Goal: Task Accomplishment & Management: Use online tool/utility

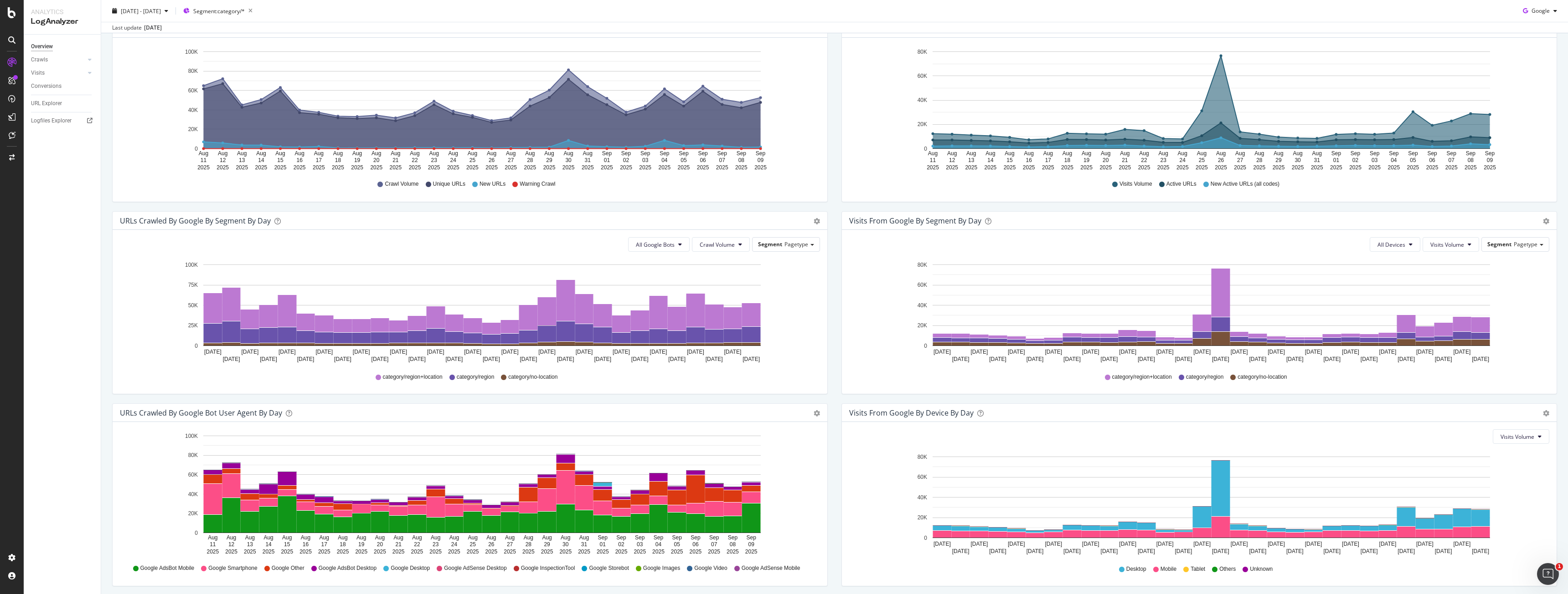
scroll to position [165, 0]
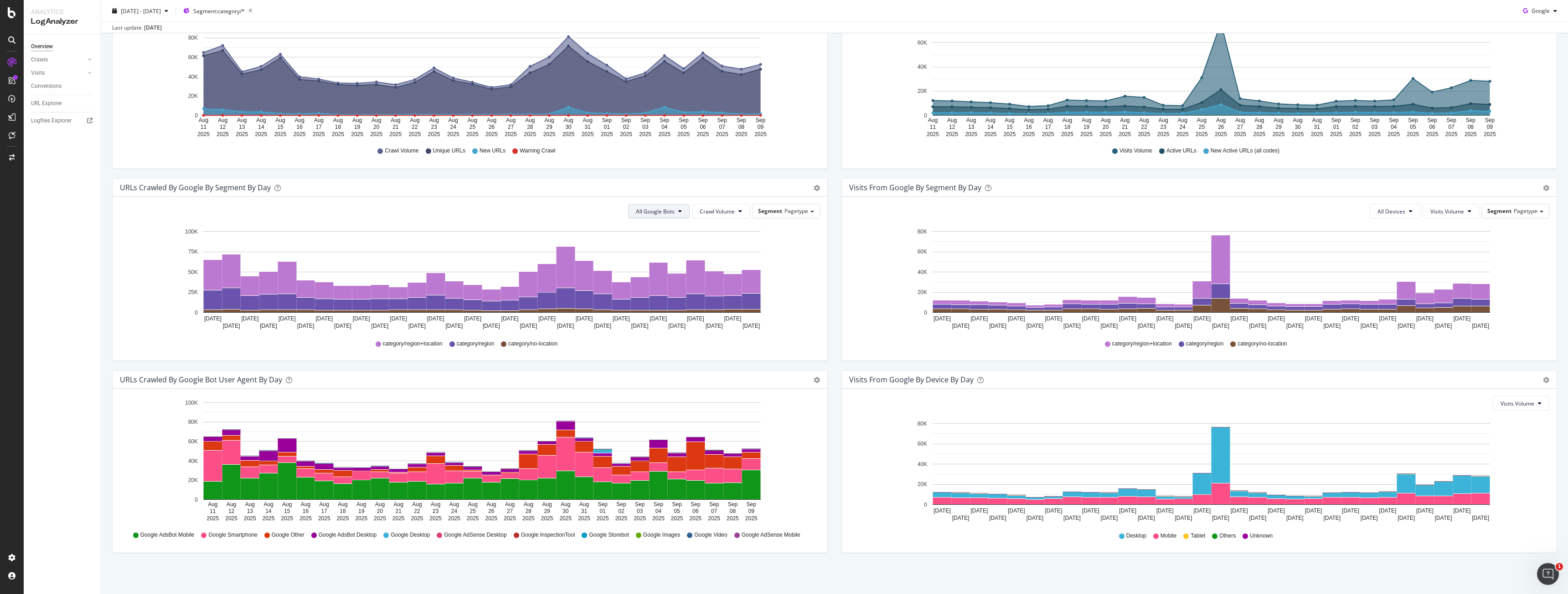
click at [672, 214] on button "All Google Bots" at bounding box center [659, 211] width 62 height 15
click at [662, 294] on span "Google Smartphone" at bounding box center [665, 297] width 64 height 8
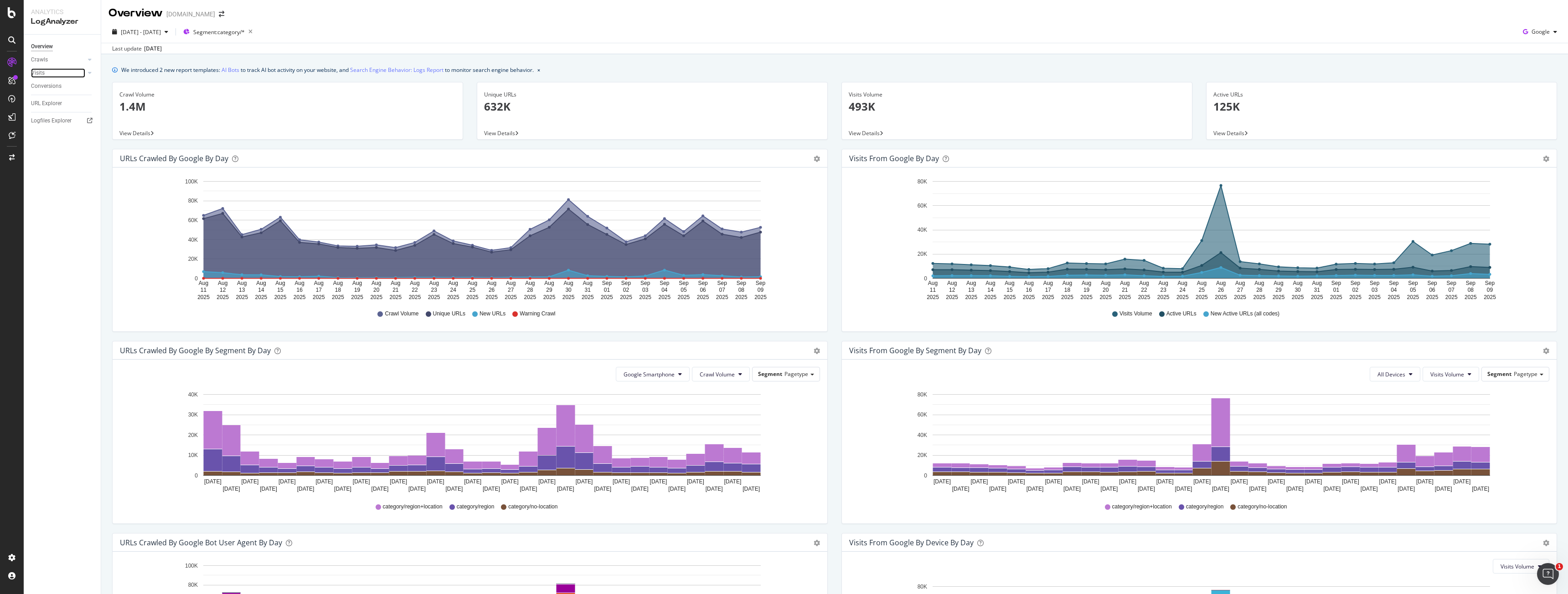
scroll to position [0, 0]
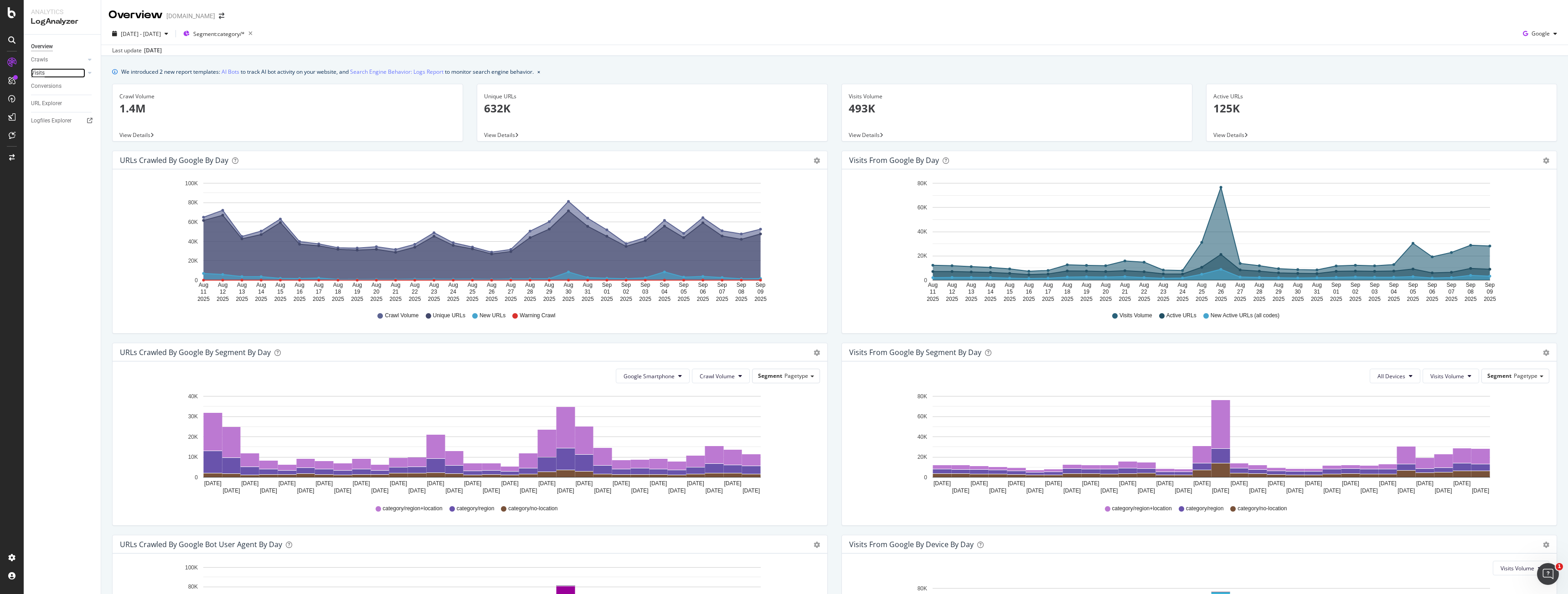
click at [42, 75] on div "Visits" at bounding box center [38, 73] width 14 height 9
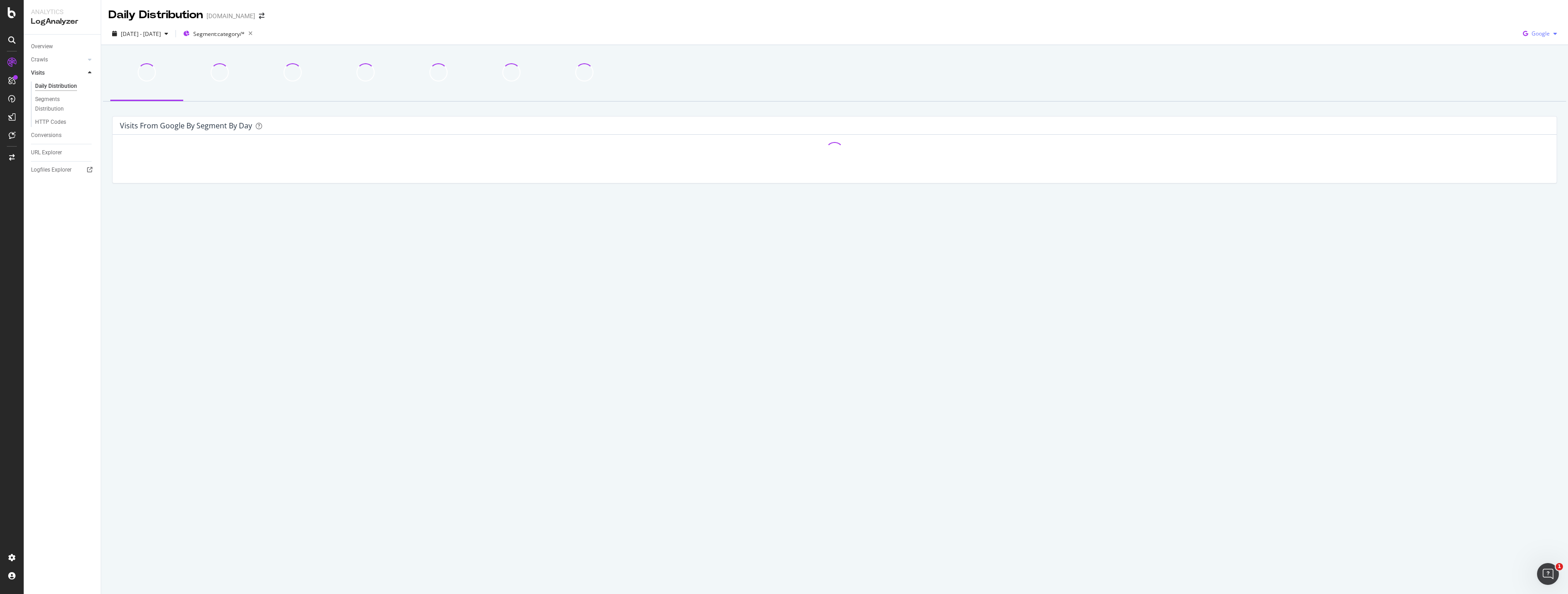
click at [1552, 30] on div "Google" at bounding box center [1539, 34] width 42 height 14
click at [1468, 354] on div "Daily Distribution [DOMAIN_NAME] [DATE] - [DATE] Segment: category/* Google Vis…" at bounding box center [835, 297] width 1467 height 594
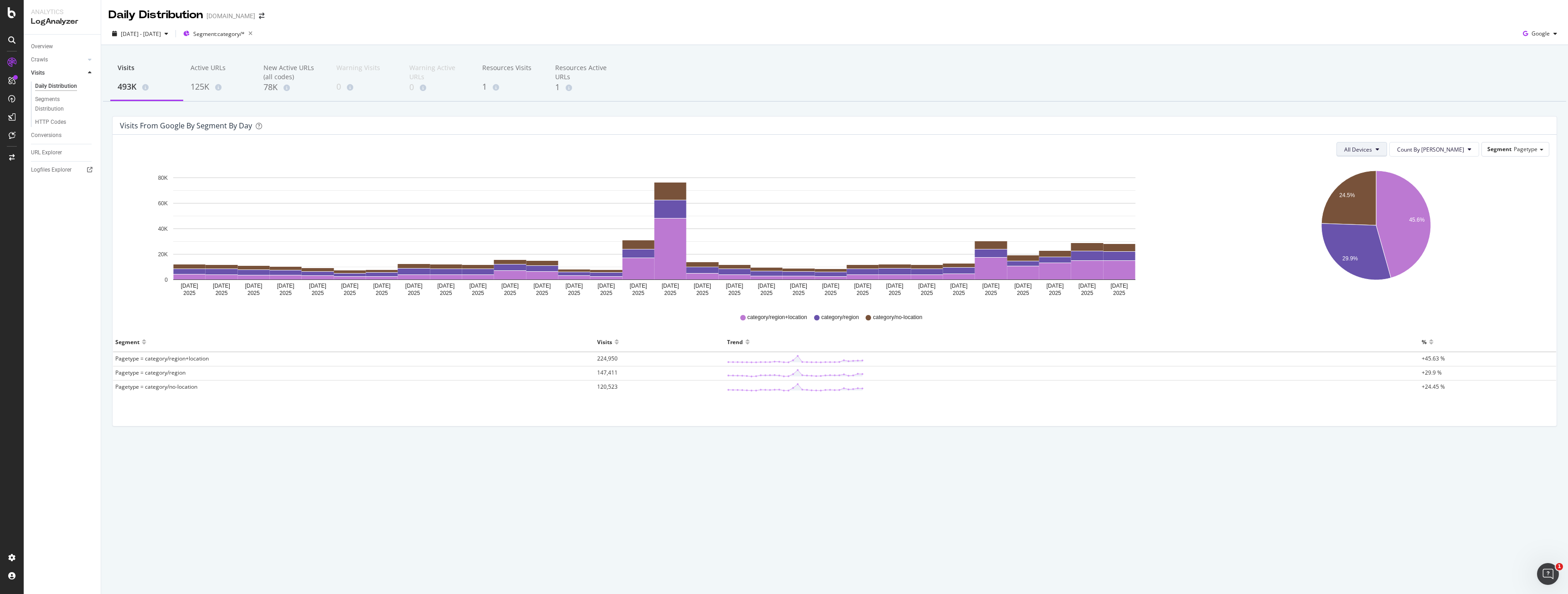
click at [1377, 147] on button "All Devices" at bounding box center [1362, 149] width 51 height 15
click at [1129, 163] on div "All Devices Count By Day Segment Pagetype Hold CTRL while clicking to filter th…" at bounding box center [835, 281] width 1444 height 292
click at [56, 170] on div "PageWorkers" at bounding box center [52, 172] width 38 height 9
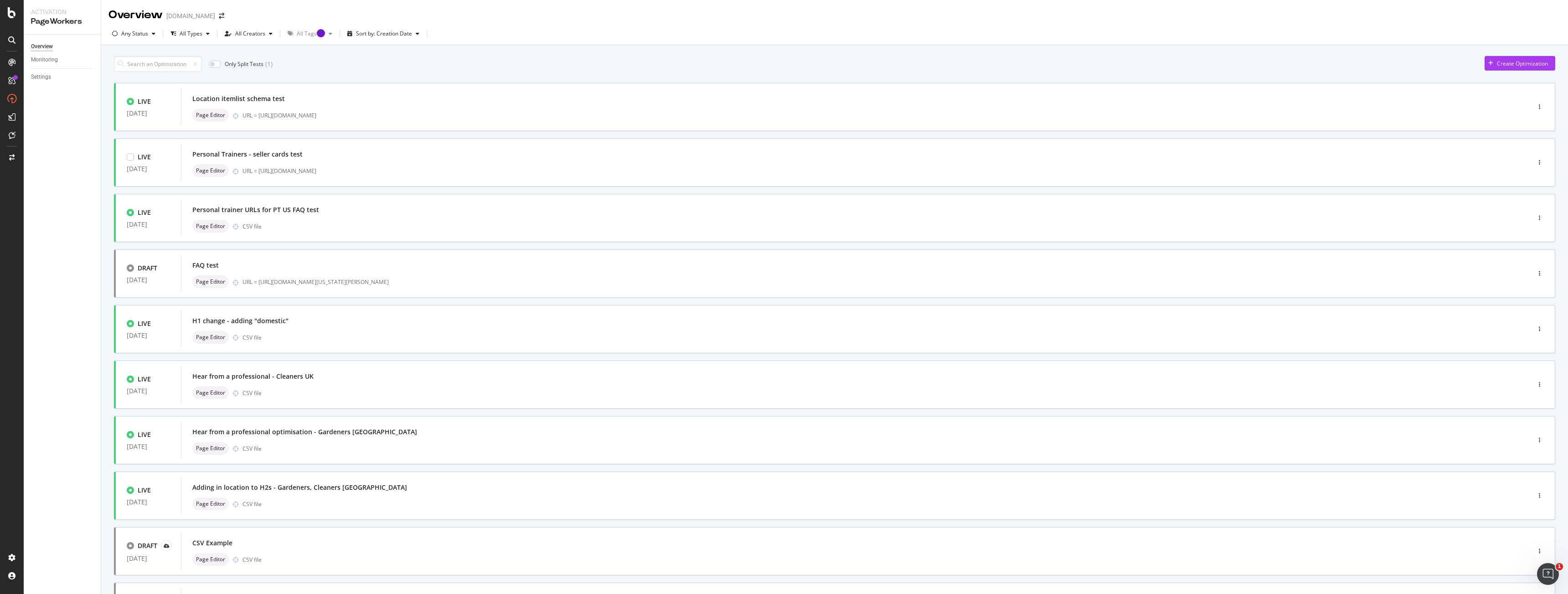
drag, startPoint x: 306, startPoint y: 185, endPoint x: 423, endPoint y: 62, distance: 169.8
click at [423, 62] on div "Only Split Tests ( 1 ) Create Optimization" at bounding box center [835, 64] width 1441 height 16
click at [48, 44] on div "Overview" at bounding box center [42, 46] width 22 height 9
click at [1509, 66] on div "Create Optimization" at bounding box center [1522, 63] width 51 height 8
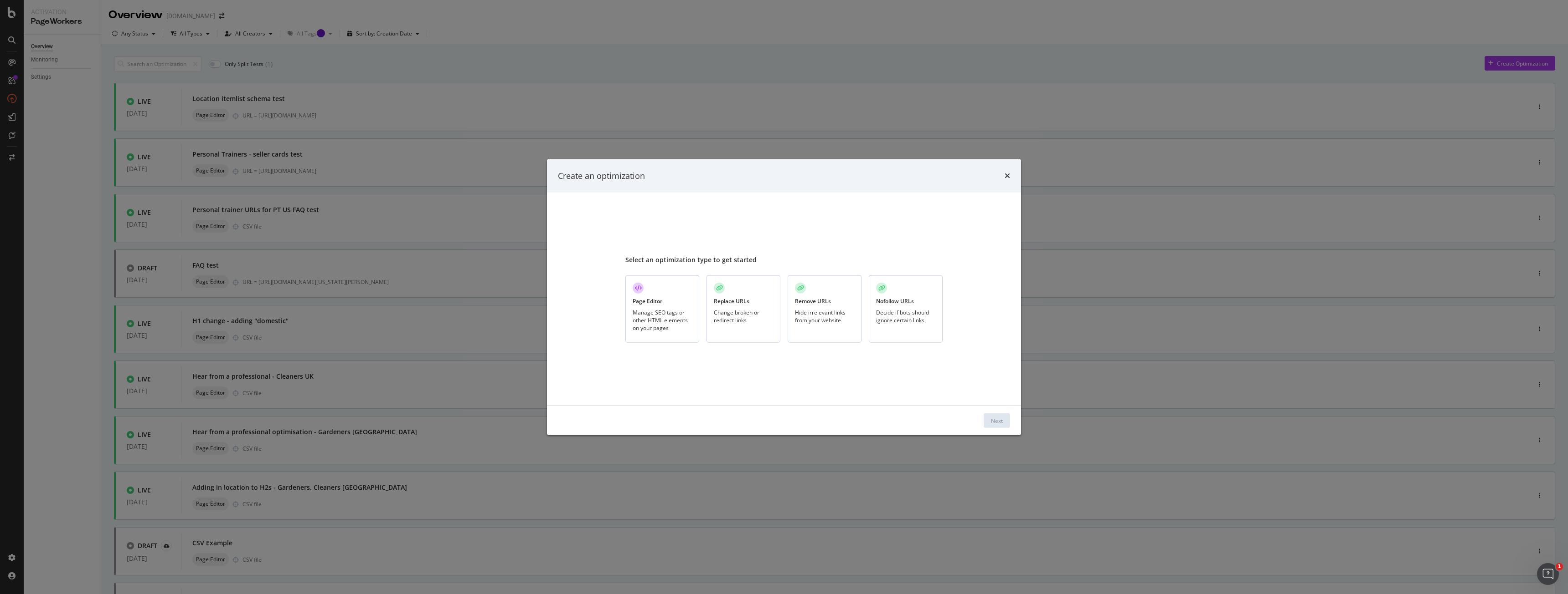
click at [680, 313] on div "Manage SEO tags or other HTML elements on your pages" at bounding box center [662, 320] width 59 height 23
click at [1012, 423] on div "Next" at bounding box center [784, 421] width 474 height 29
click at [1006, 423] on button "Next" at bounding box center [997, 420] width 26 height 15
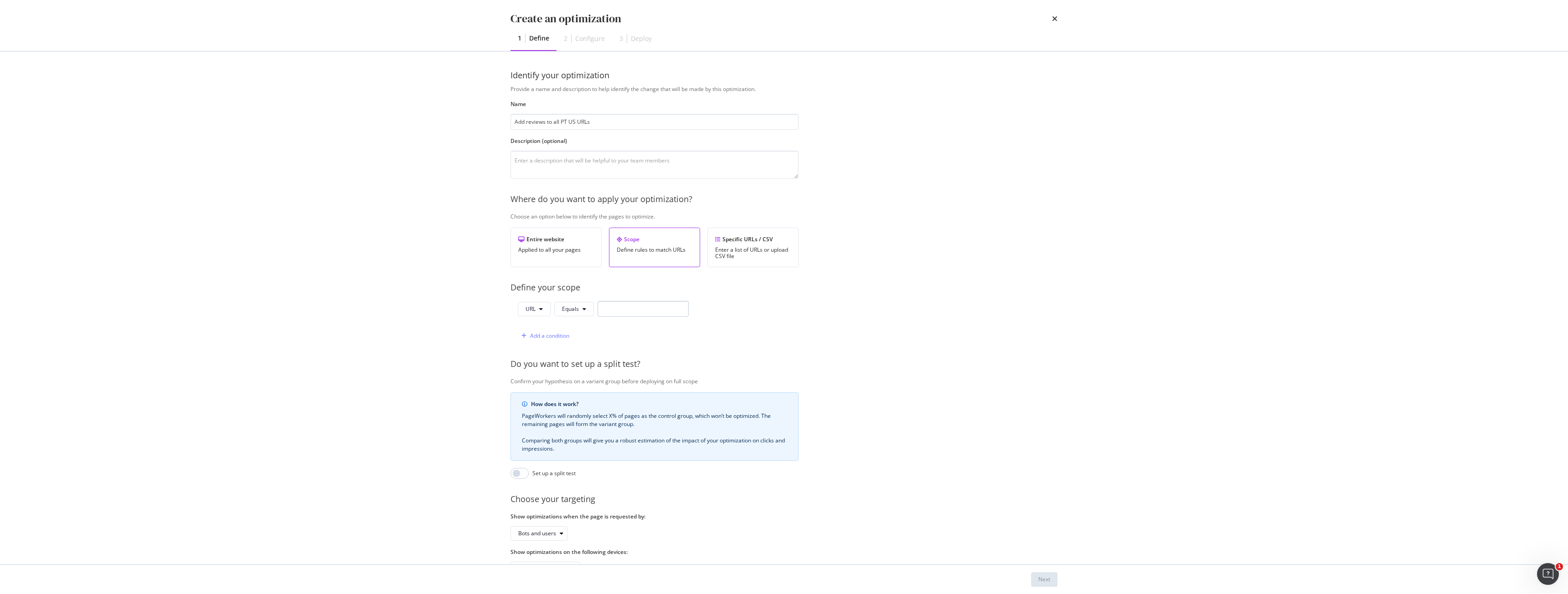
type input "Add reviews to all PT US URLs"
click at [655, 310] on input "modal" at bounding box center [643, 309] width 91 height 16
type input "e"
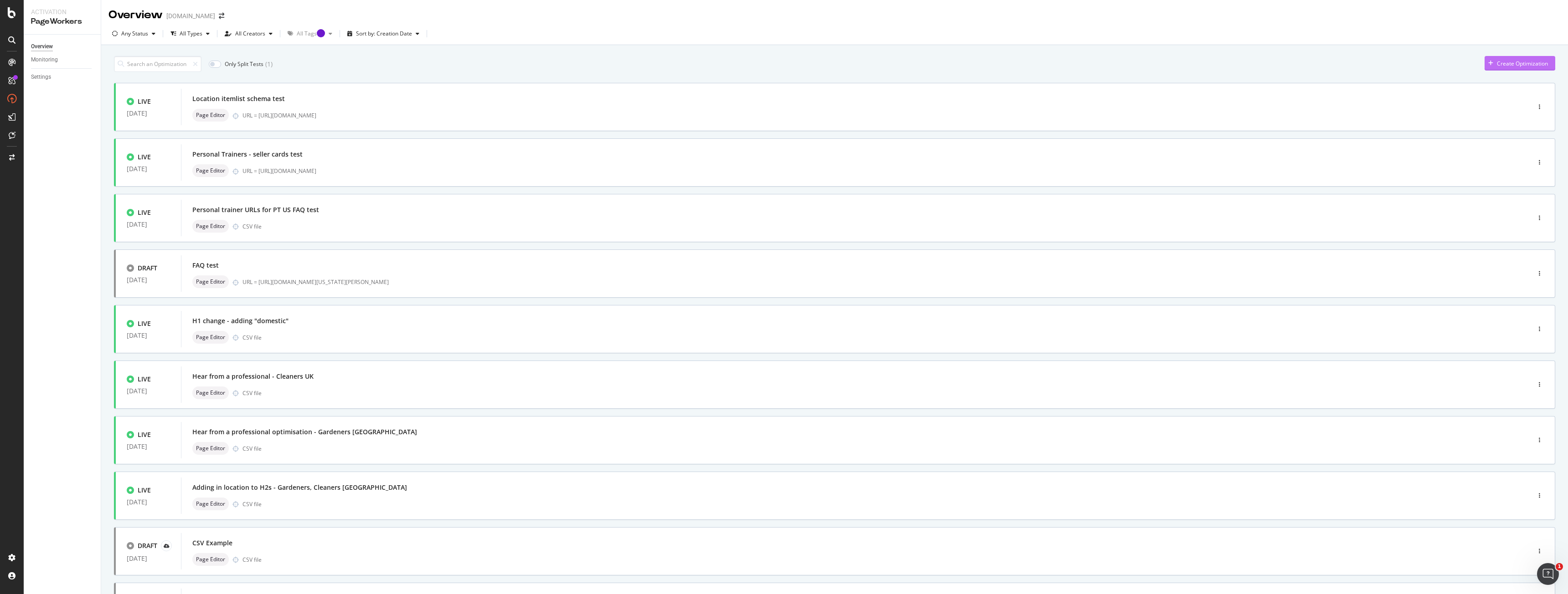
click at [1501, 65] on div "Create Optimization" at bounding box center [1522, 63] width 51 height 8
click at [56, 187] on div "SmartContent" at bounding box center [54, 188] width 40 height 9
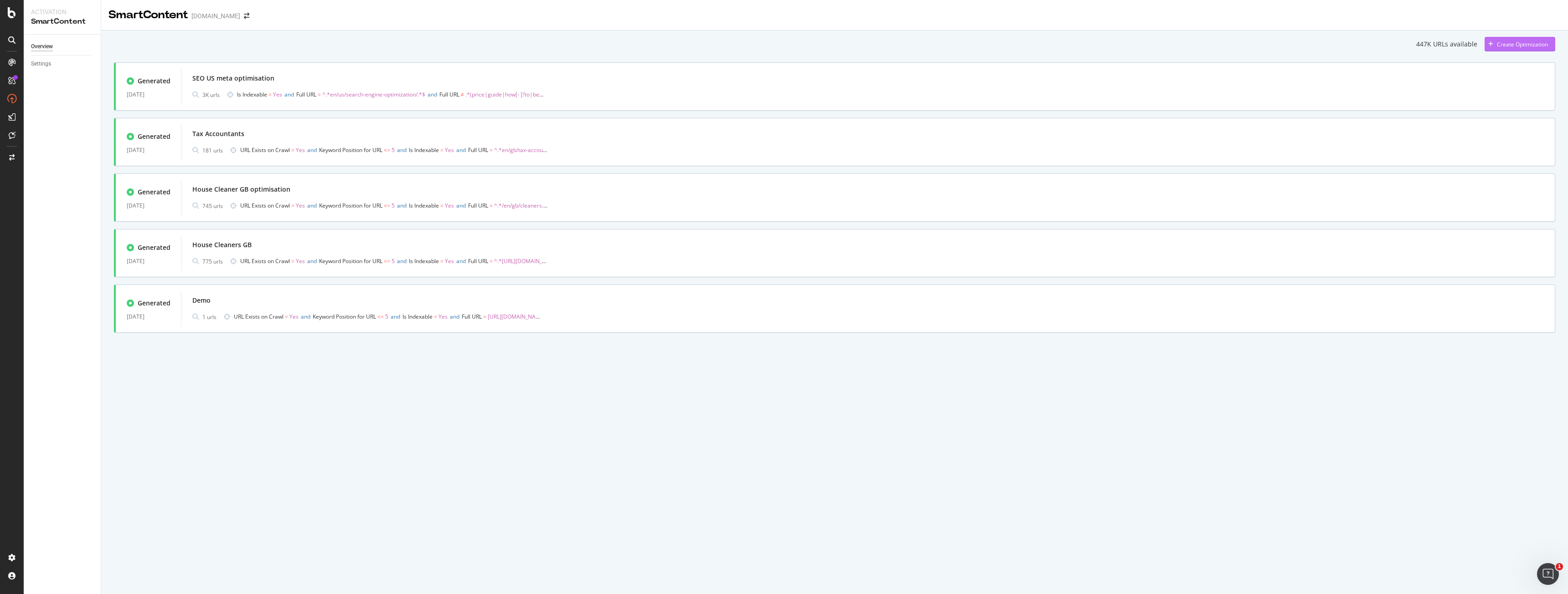
click at [1539, 39] on div "Create Optimization" at bounding box center [1516, 44] width 63 height 14
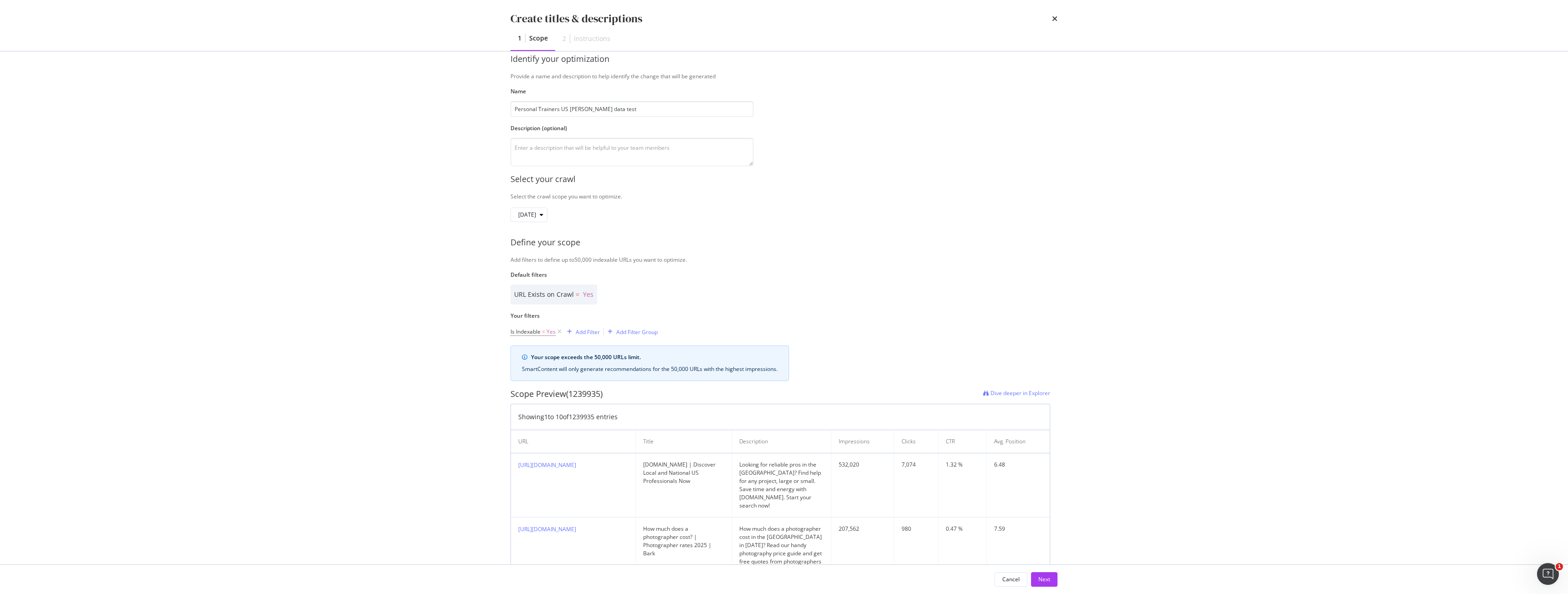
scroll to position [91, 0]
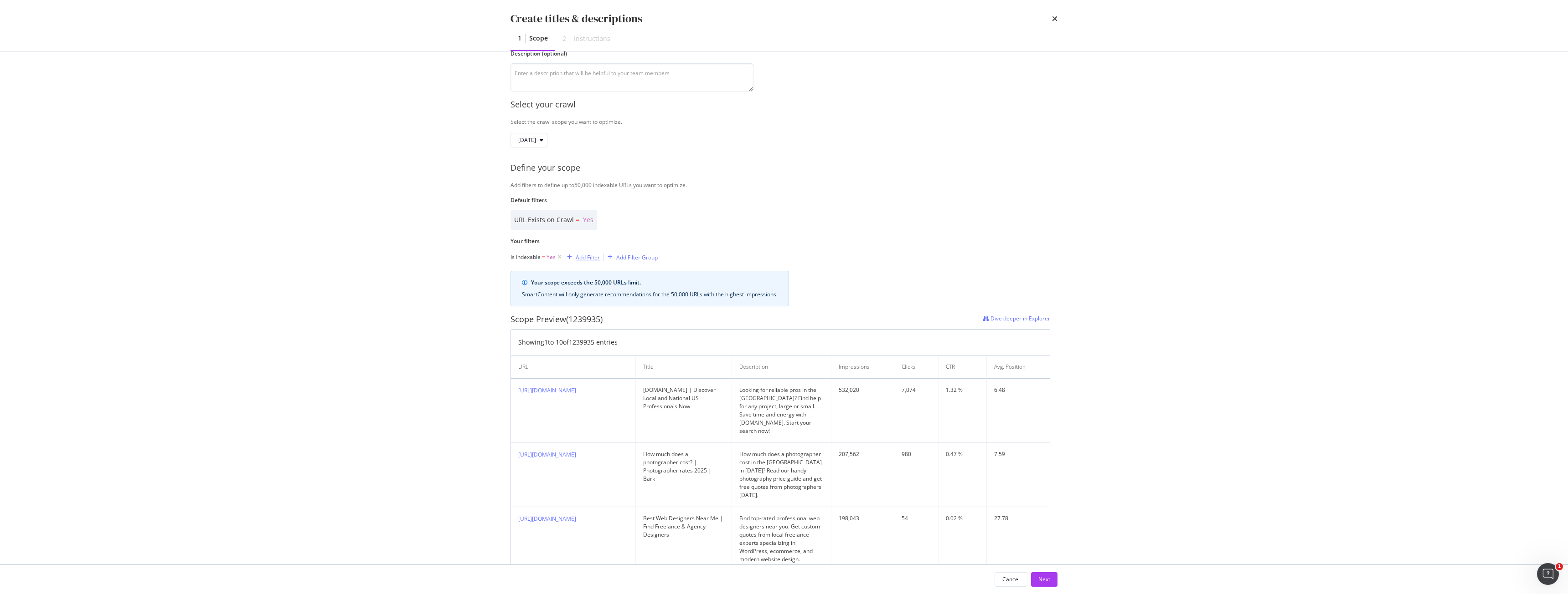
type input "Personal Trainers US mata data test"
click at [580, 258] on div "Add Filter" at bounding box center [588, 258] width 24 height 8
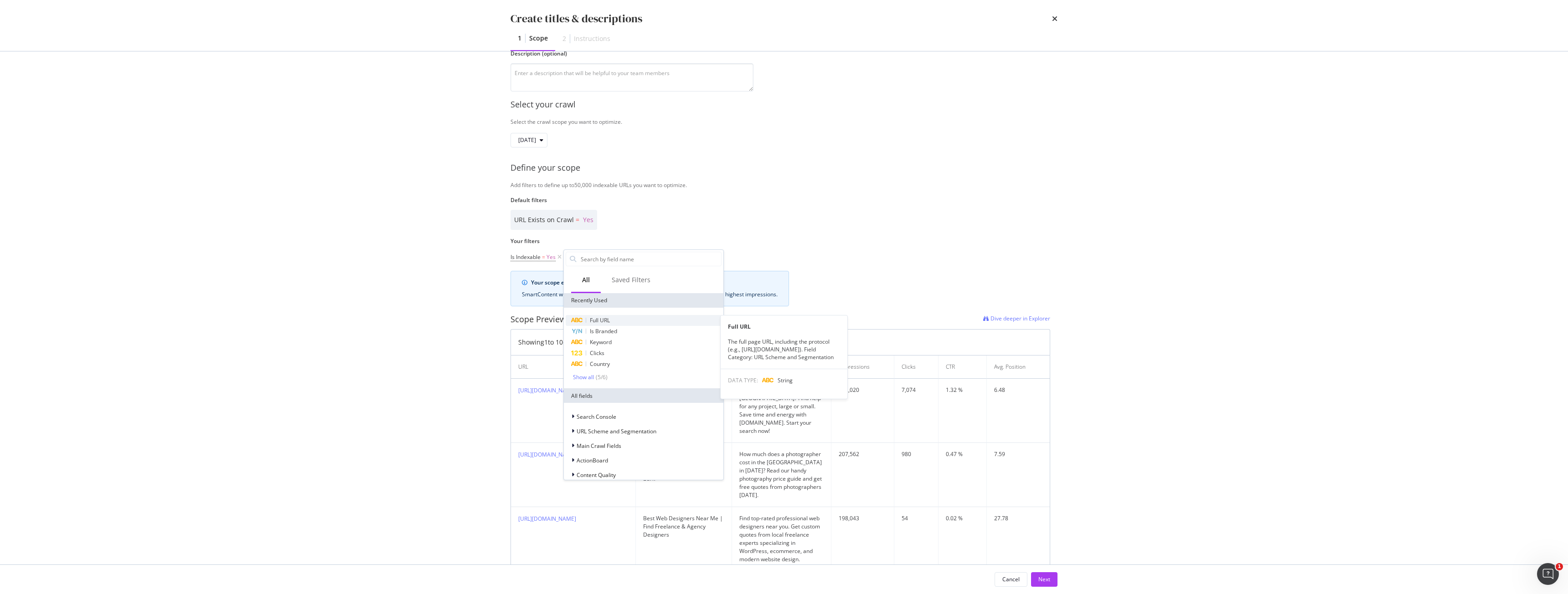
click at [614, 325] on div "Full URL" at bounding box center [644, 320] width 156 height 11
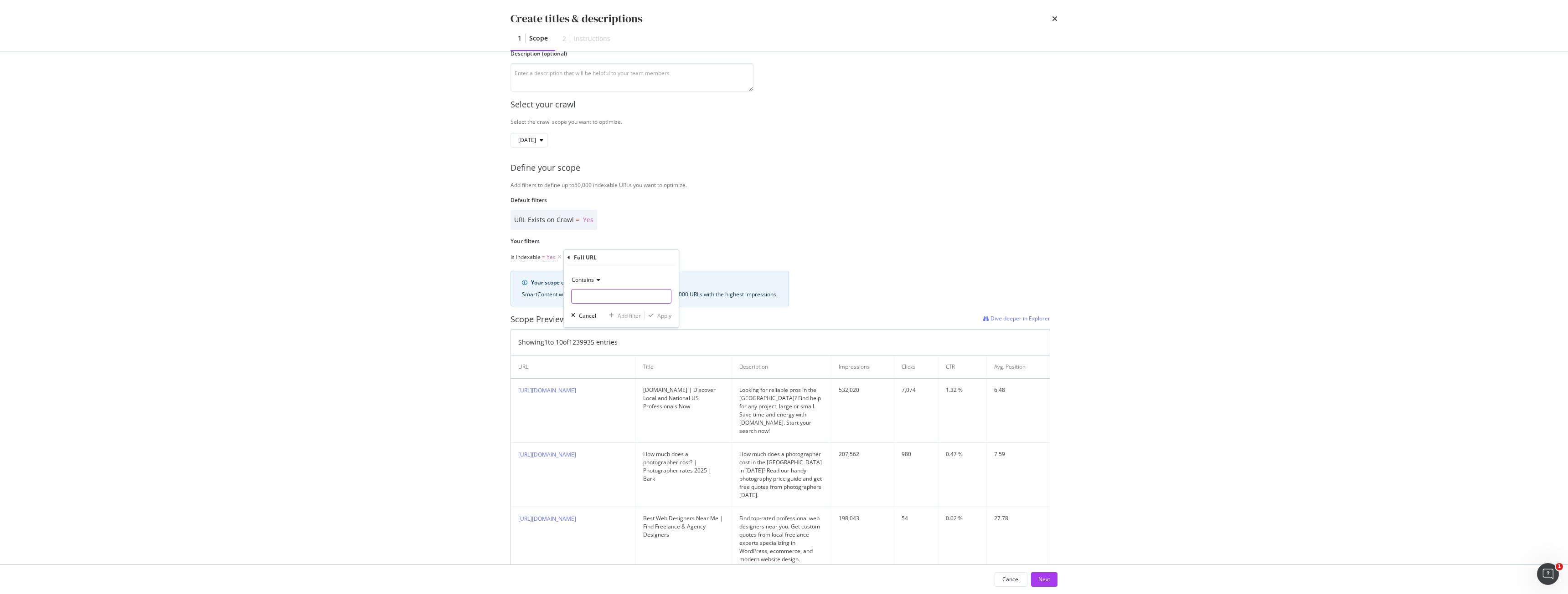
click at [600, 294] on input "Name" at bounding box center [621, 296] width 100 height 15
type input "/en/us/personal-trainers/"
click at [663, 315] on div "Apply" at bounding box center [664, 316] width 14 height 8
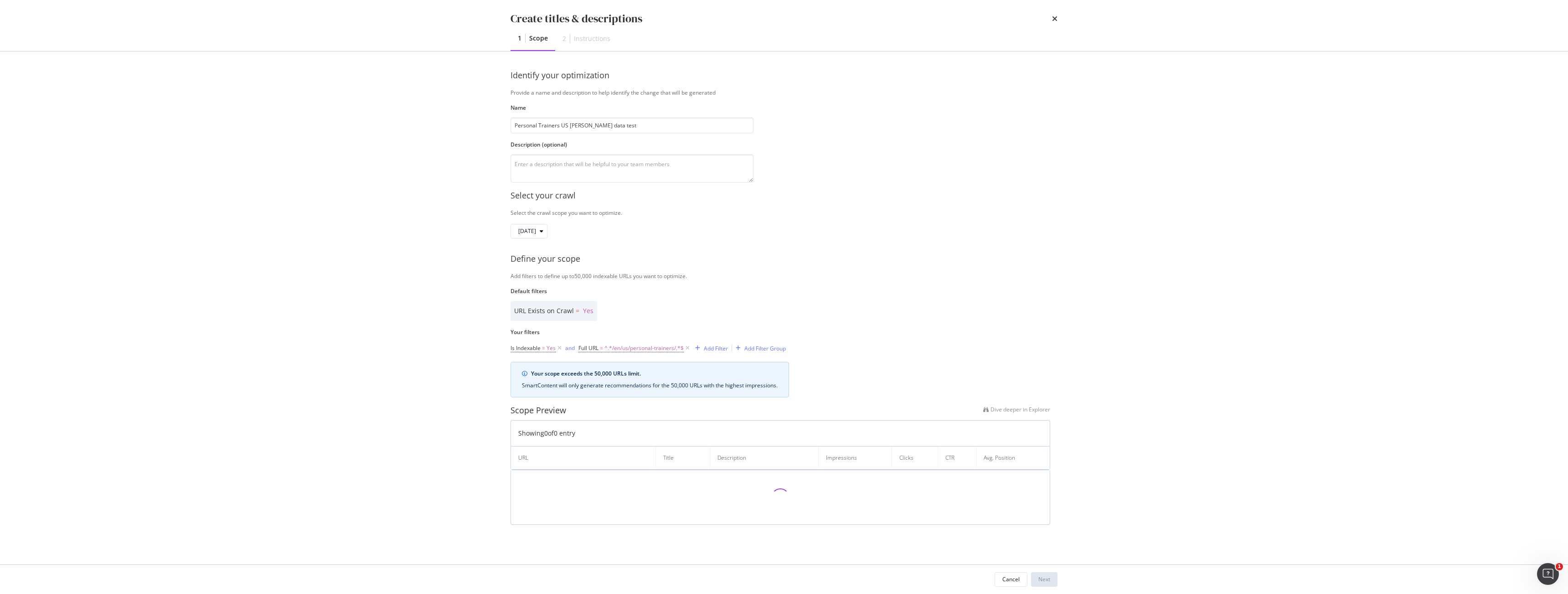
scroll to position [0, 0]
click at [676, 351] on span "^.*/en/us/personal-trainers/.*$" at bounding box center [644, 348] width 80 height 13
click at [652, 386] on input "/en/us/personal-trainers/" at bounding box center [630, 386] width 86 height 15
type input "/en/us/personal-trainer/"
click at [670, 402] on div "Apply" at bounding box center [673, 405] width 26 height 8
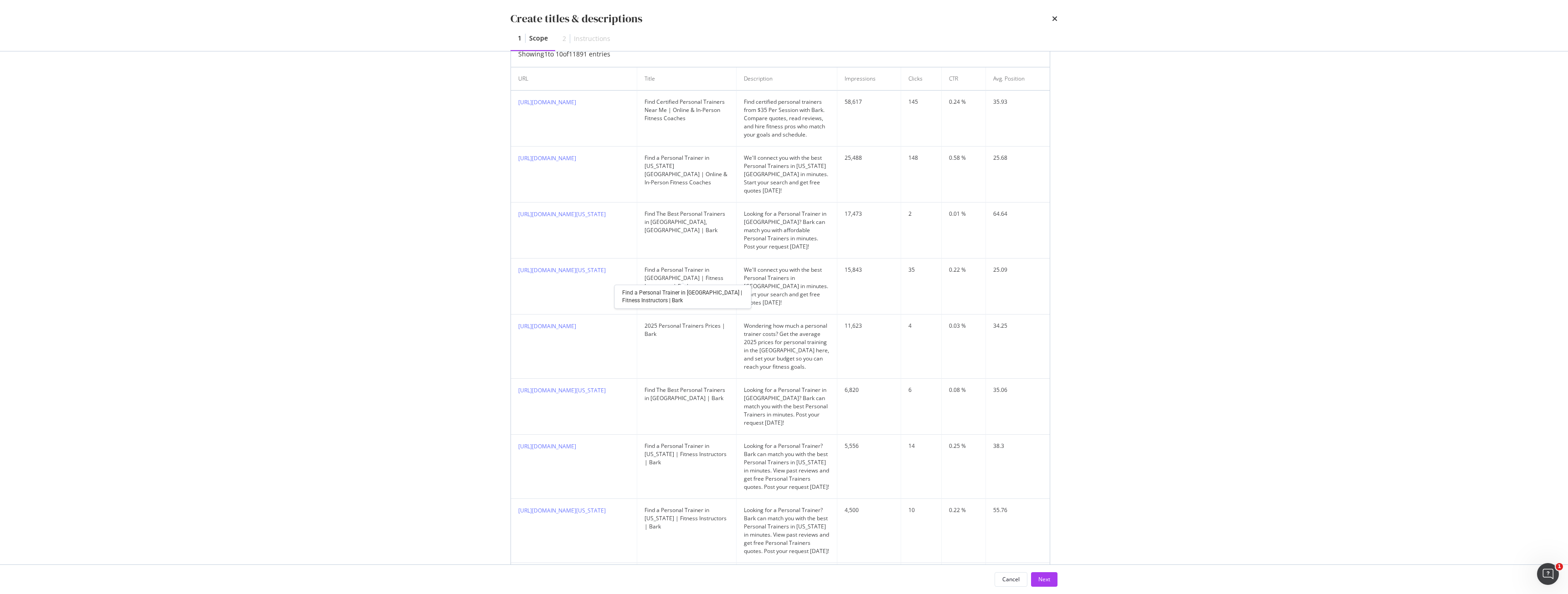
scroll to position [337, 0]
click at [1048, 579] on div "Next" at bounding box center [1044, 579] width 12 height 8
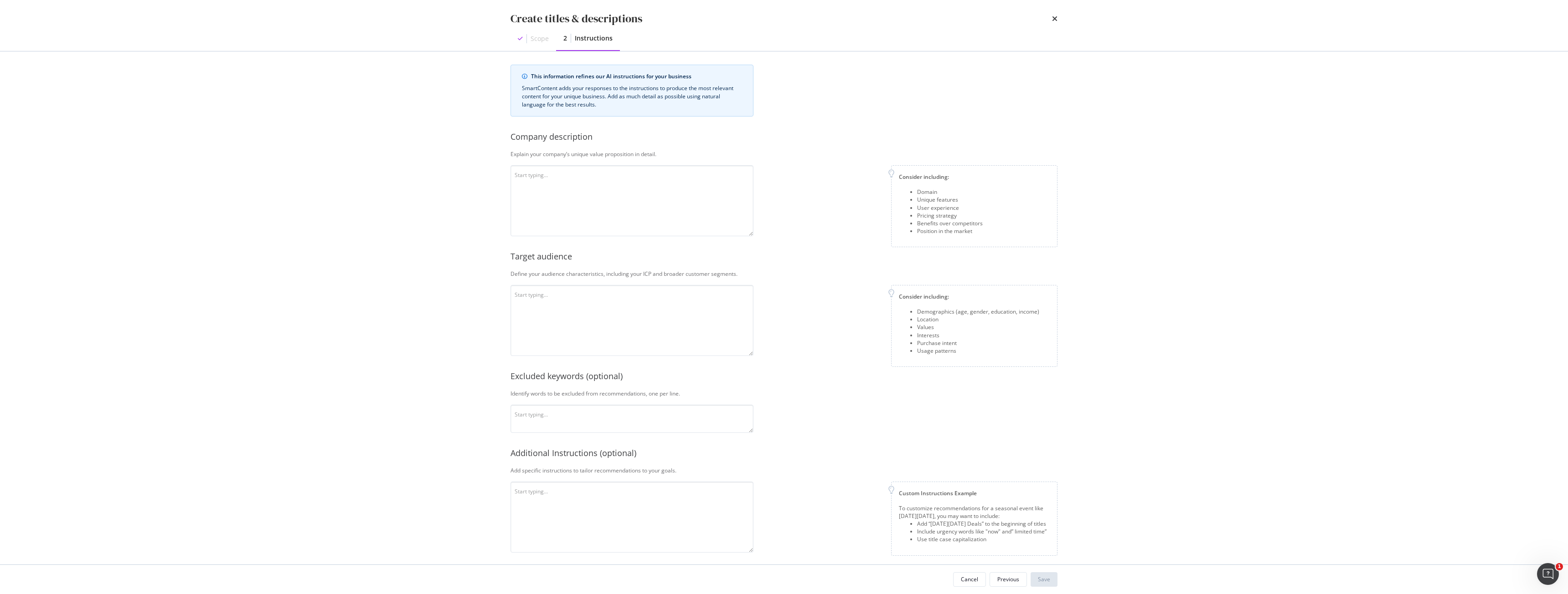
scroll to position [0, 0]
drag, startPoint x: 544, startPoint y: 248, endPoint x: 678, endPoint y: 175, distance: 152.6
click at [678, 175] on textarea "modal" at bounding box center [632, 206] width 243 height 71
